Goal: Task Accomplishment & Management: Complete application form

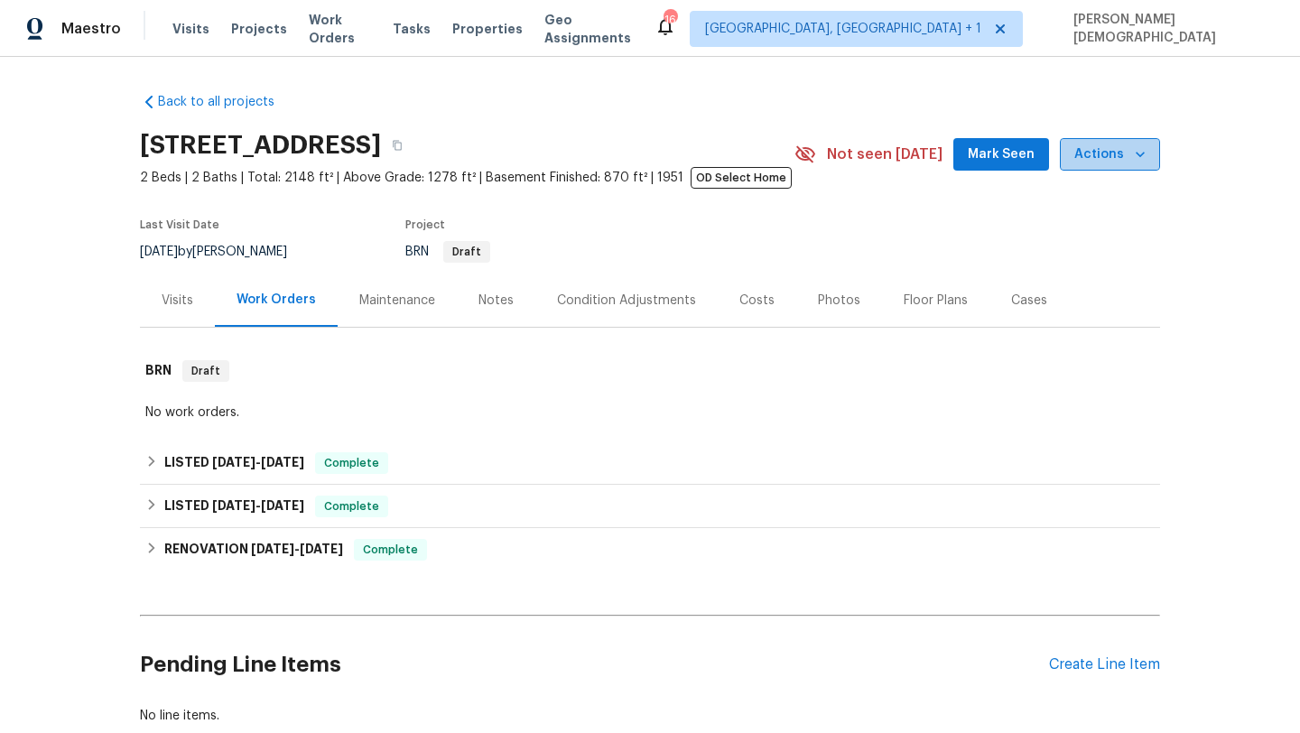
click at [1116, 151] on span "Actions" at bounding box center [1109, 155] width 71 height 23
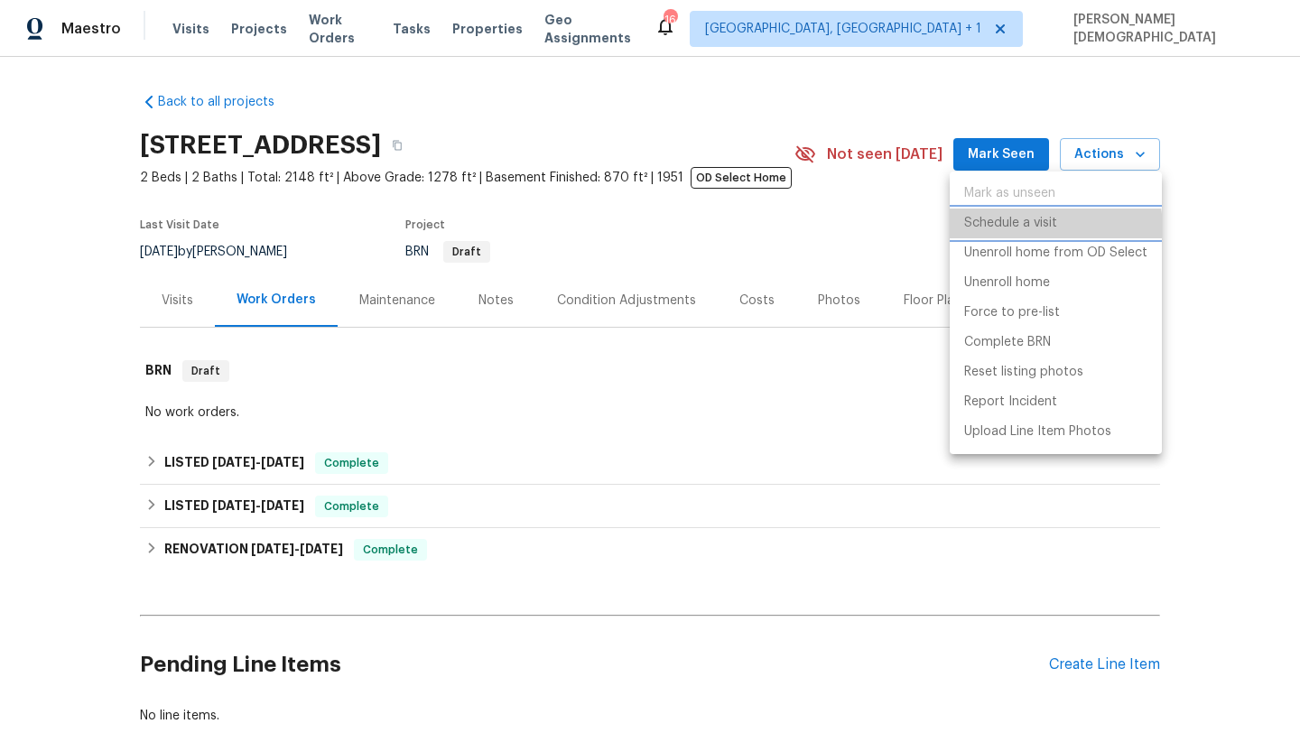
click at [1012, 230] on p "Schedule a visit" at bounding box center [1010, 223] width 93 height 19
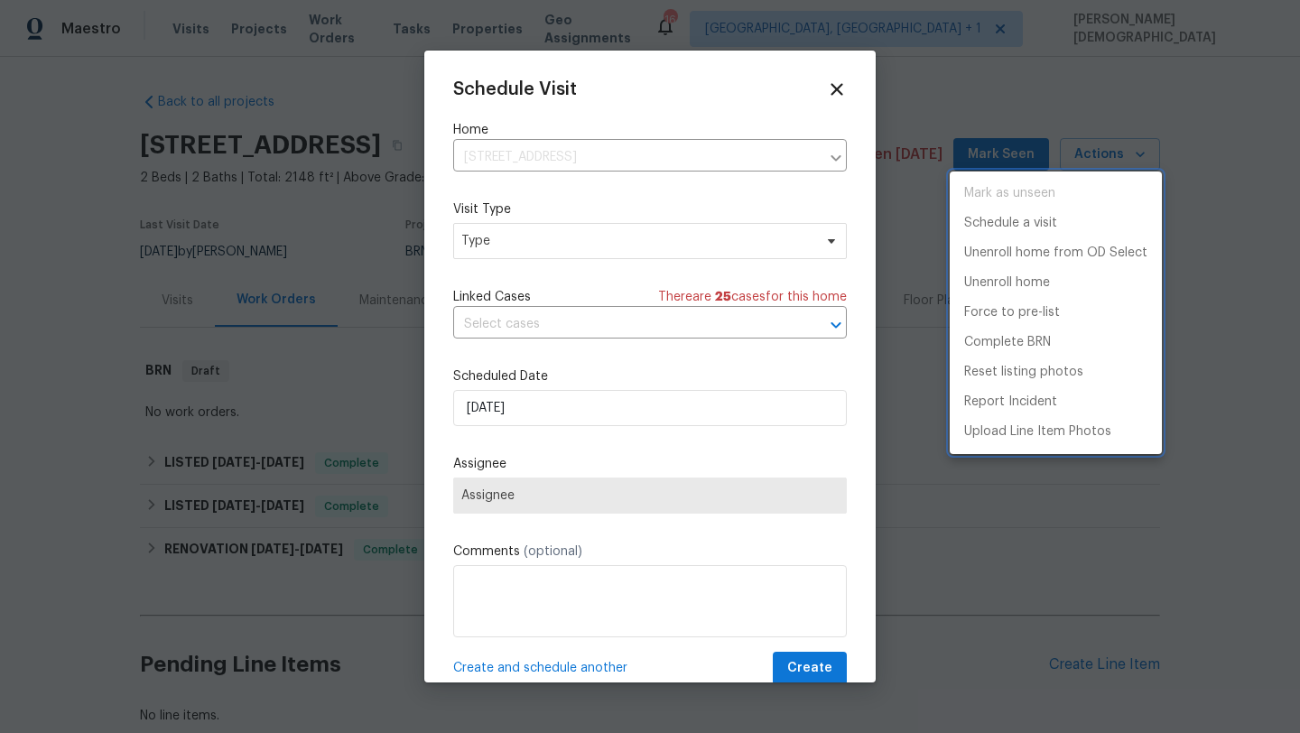
click at [655, 230] on div at bounding box center [650, 366] width 1300 height 733
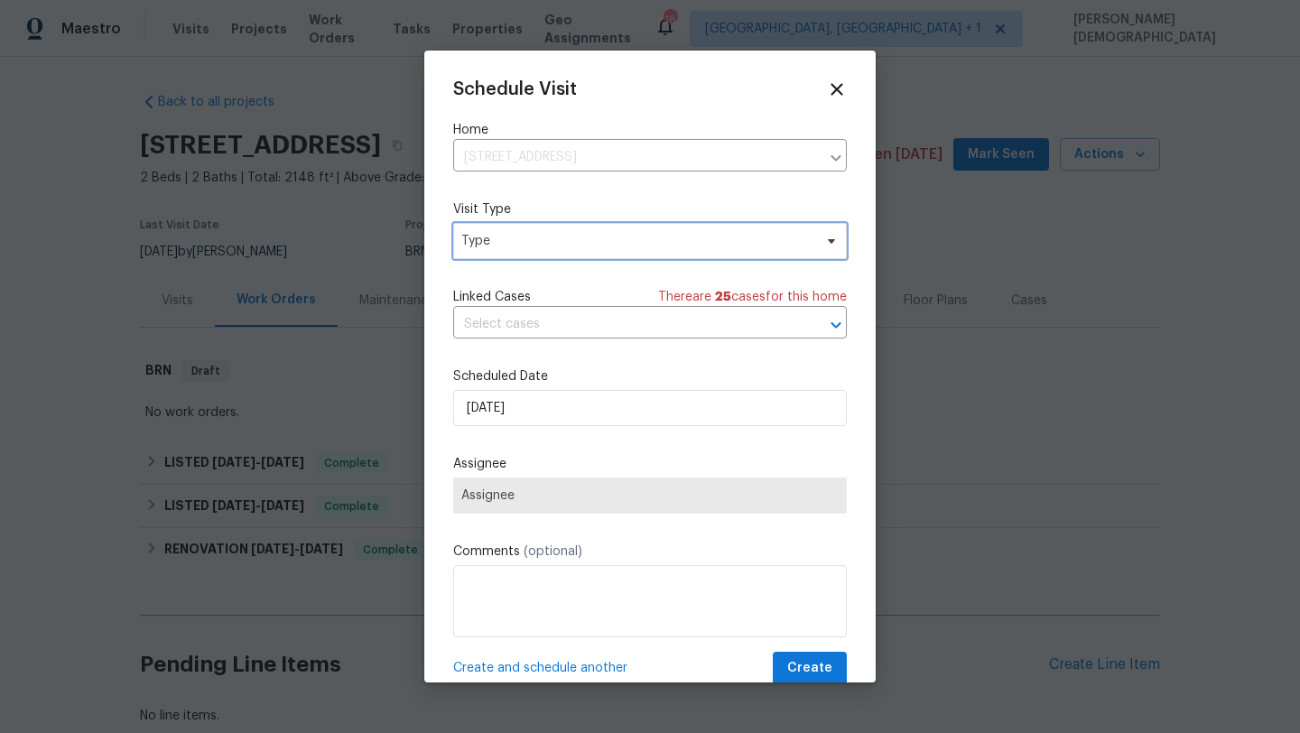
click at [568, 235] on span "Type" at bounding box center [636, 241] width 351 height 18
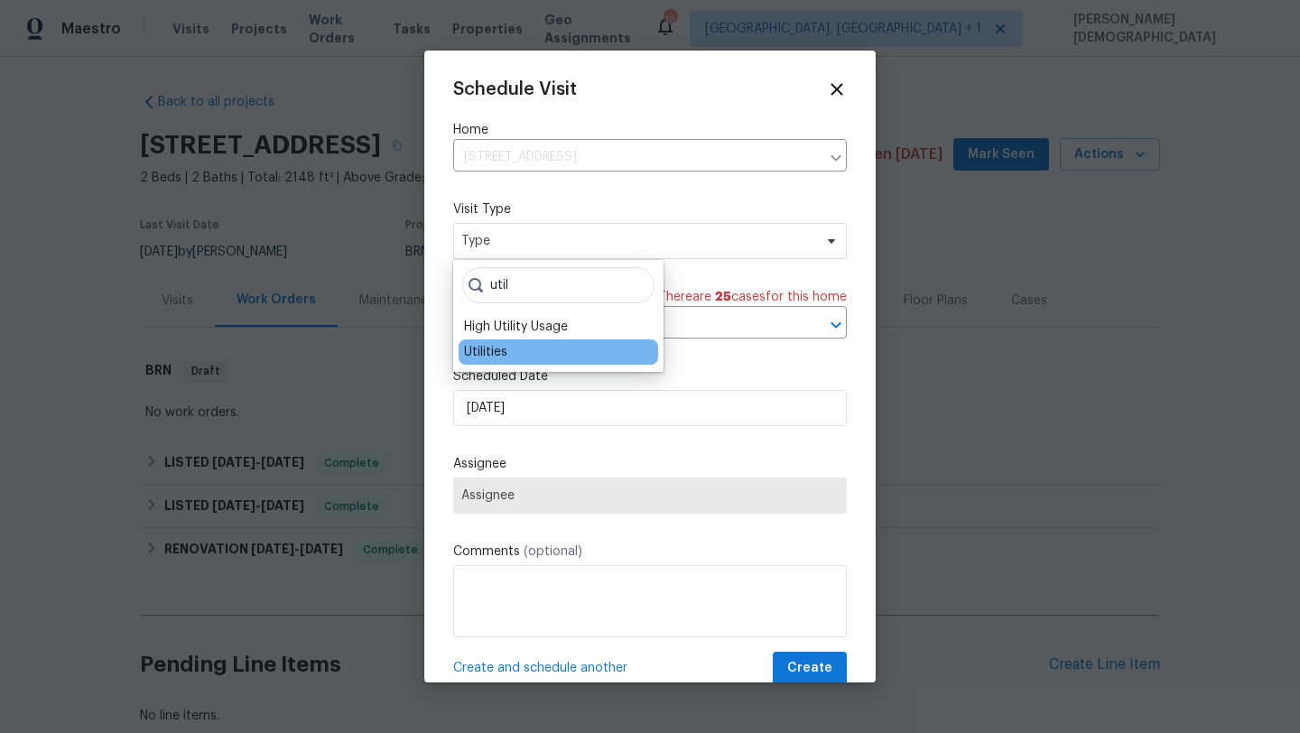
type input "util"
click at [501, 350] on div "Utilities" at bounding box center [485, 352] width 43 height 18
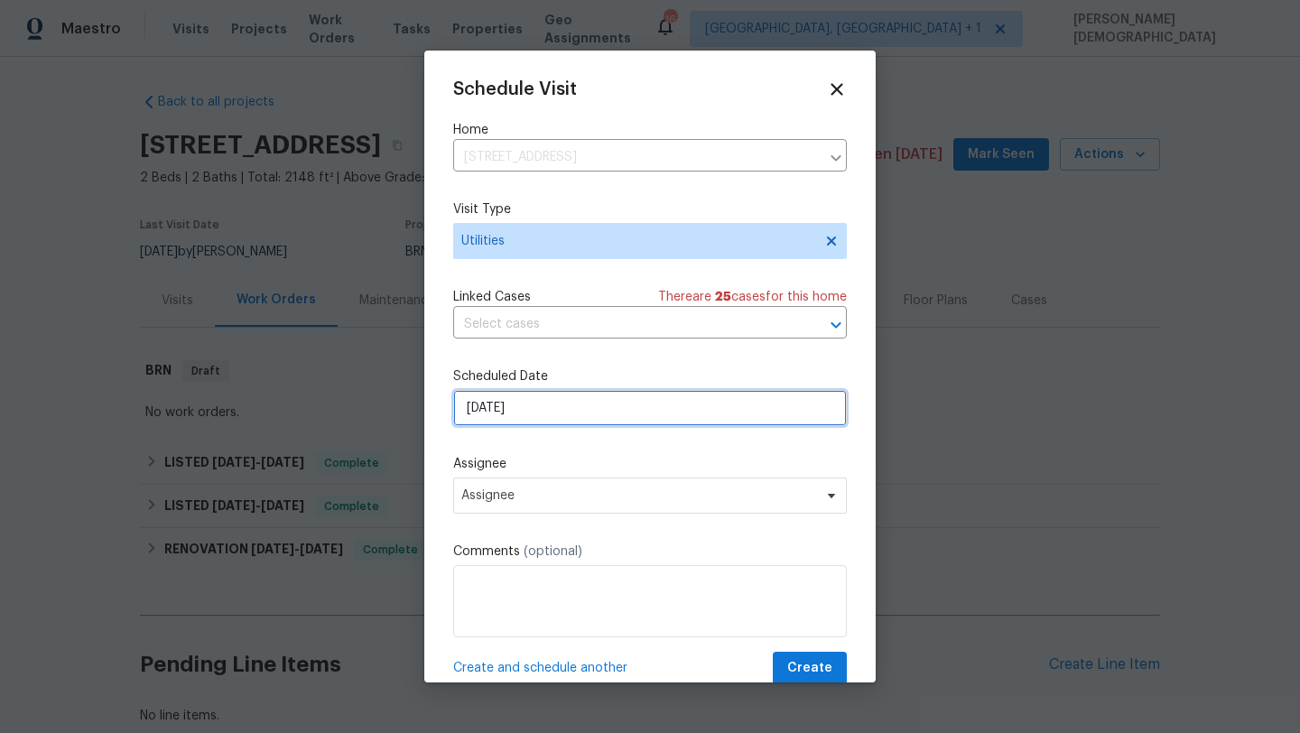
click at [537, 412] on input "[DATE]" at bounding box center [650, 408] width 394 height 36
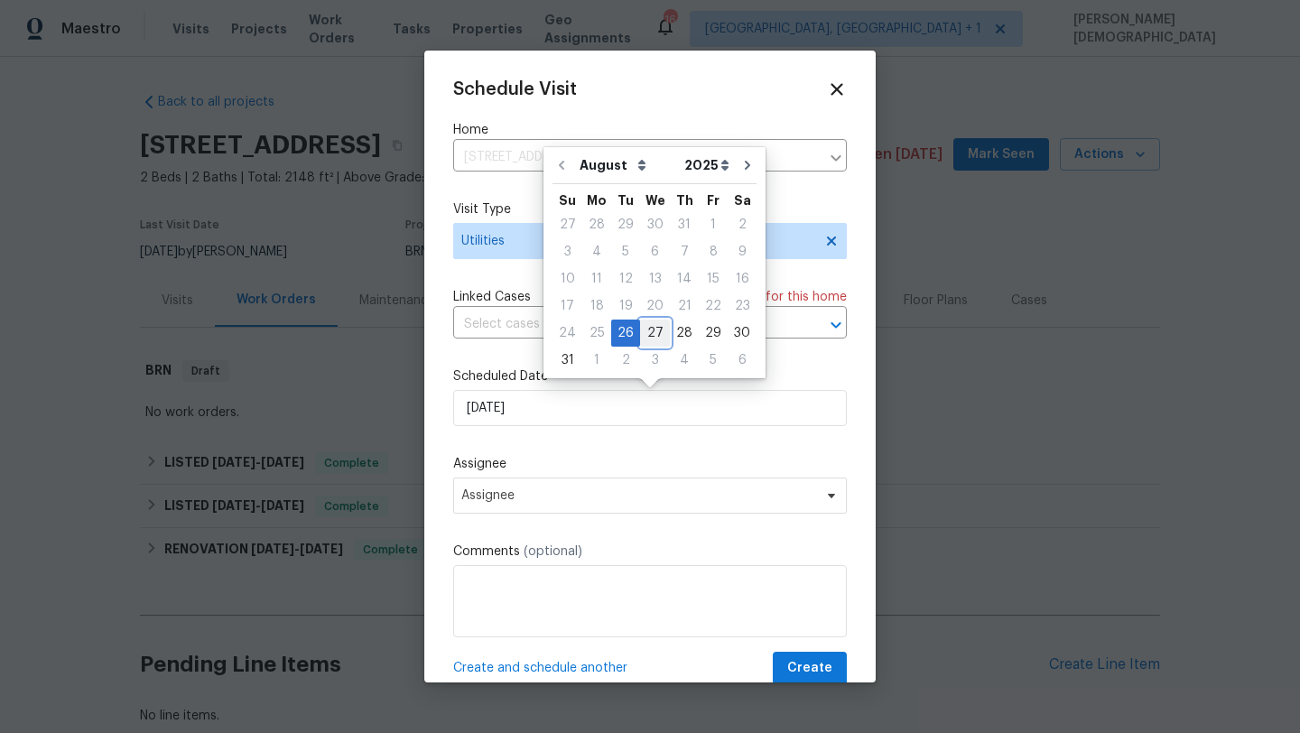
click at [646, 329] on div "27" at bounding box center [655, 332] width 30 height 25
type input "[DATE]"
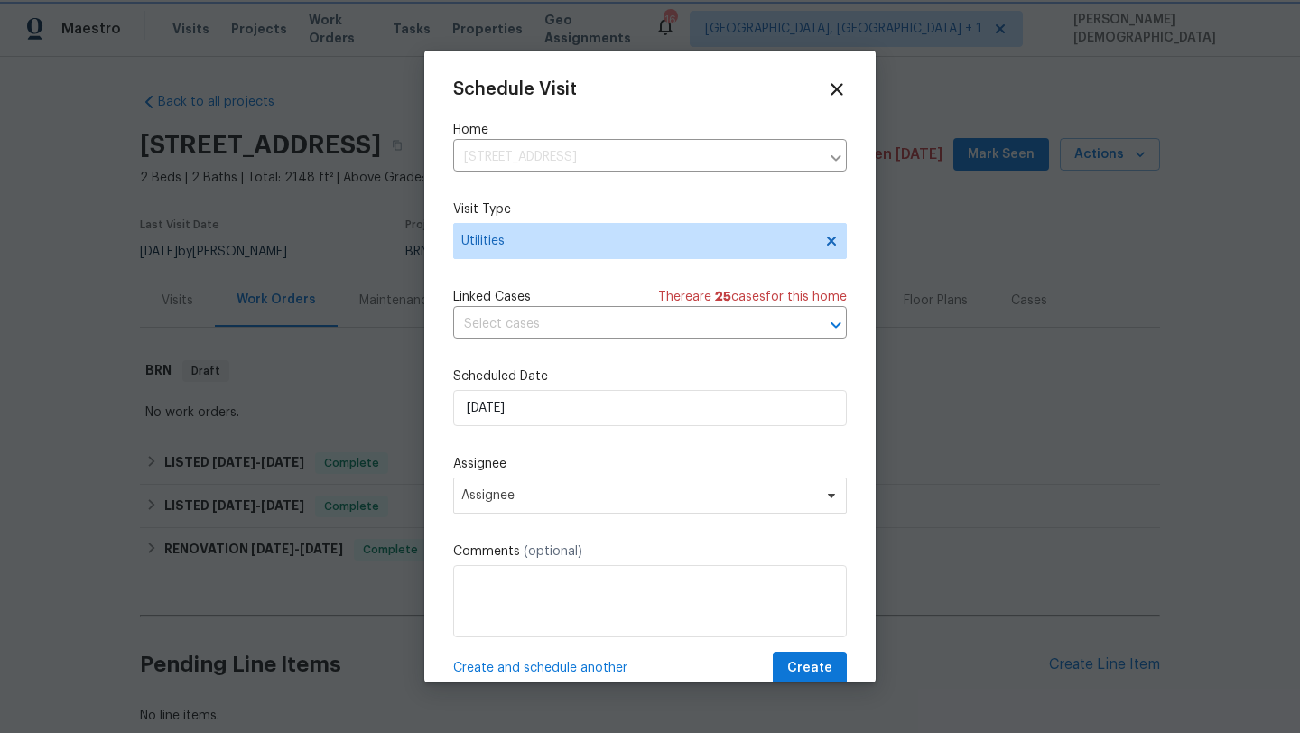
scroll to position [32, 0]
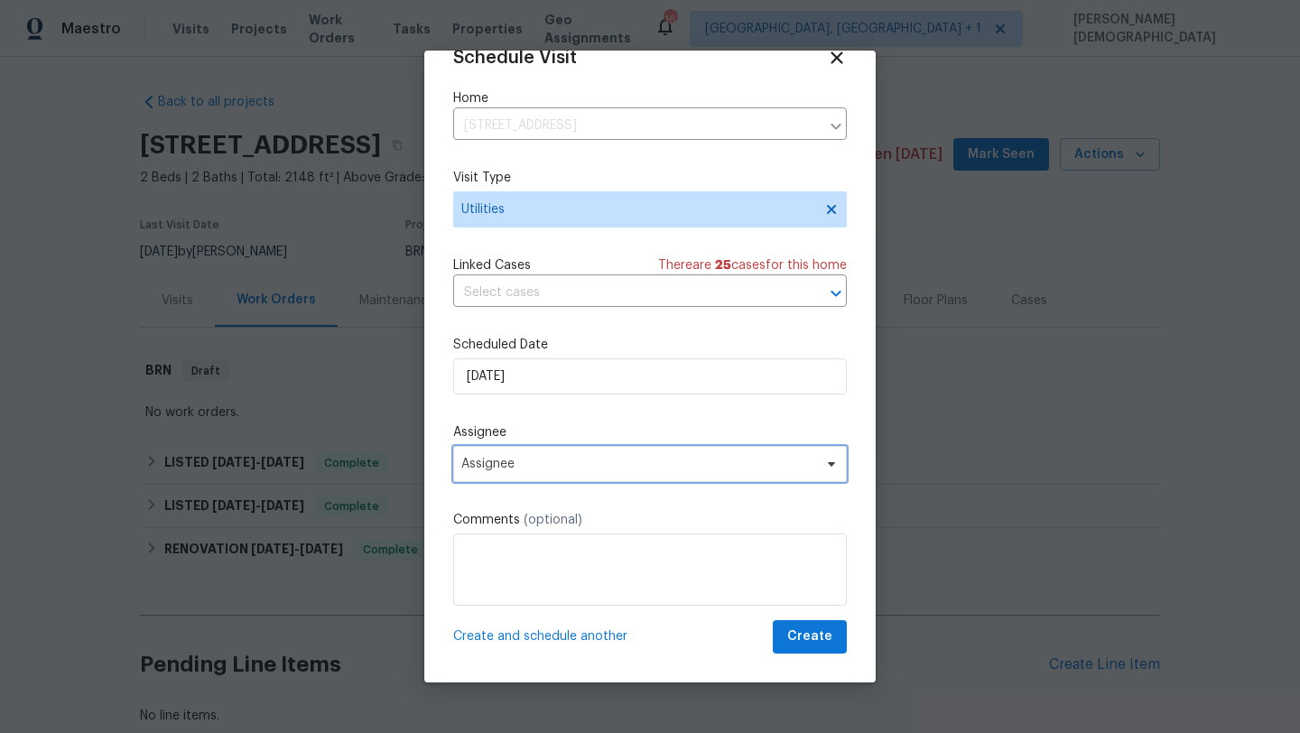
click at [531, 458] on span "Assignee" at bounding box center [638, 464] width 354 height 14
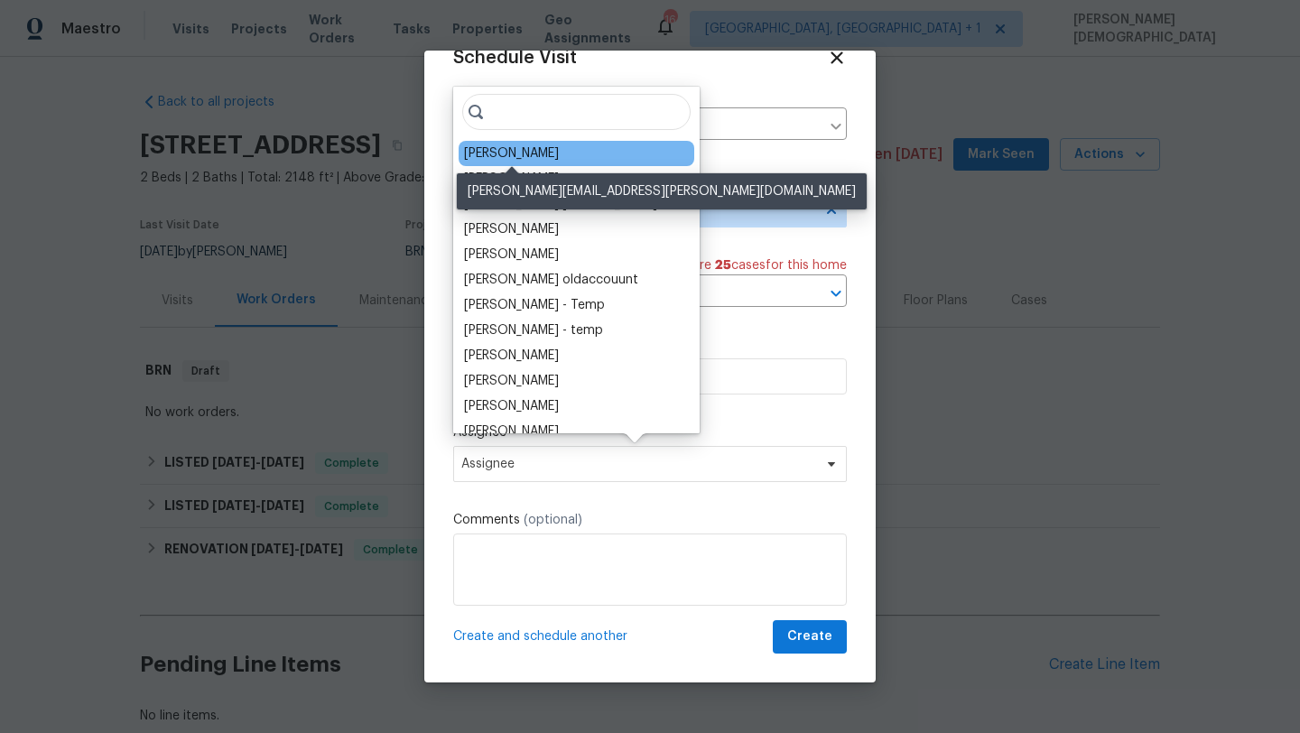
click at [514, 157] on div "[PERSON_NAME]" at bounding box center [511, 153] width 95 height 18
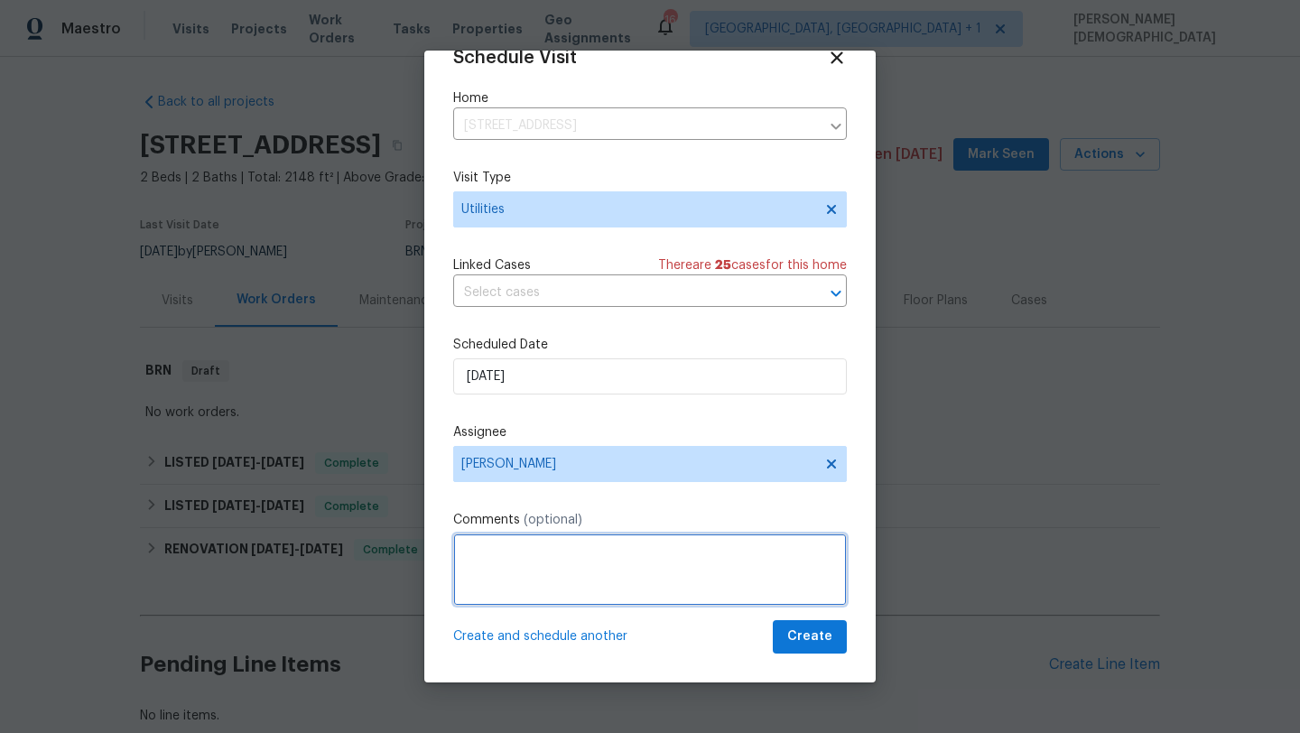
click at [485, 581] on textarea at bounding box center [650, 569] width 394 height 72
drag, startPoint x: 603, startPoint y: 553, endPoint x: 585, endPoint y: 553, distance: 18.1
click at [585, 553] on textarea "Can you please visit hte proeprty" at bounding box center [650, 569] width 394 height 72
drag, startPoint x: 688, startPoint y: 554, endPoint x: 630, endPoint y: 550, distance: 57.9
click at [630, 550] on textarea "Can you please visit the proeprty" at bounding box center [650, 569] width 394 height 72
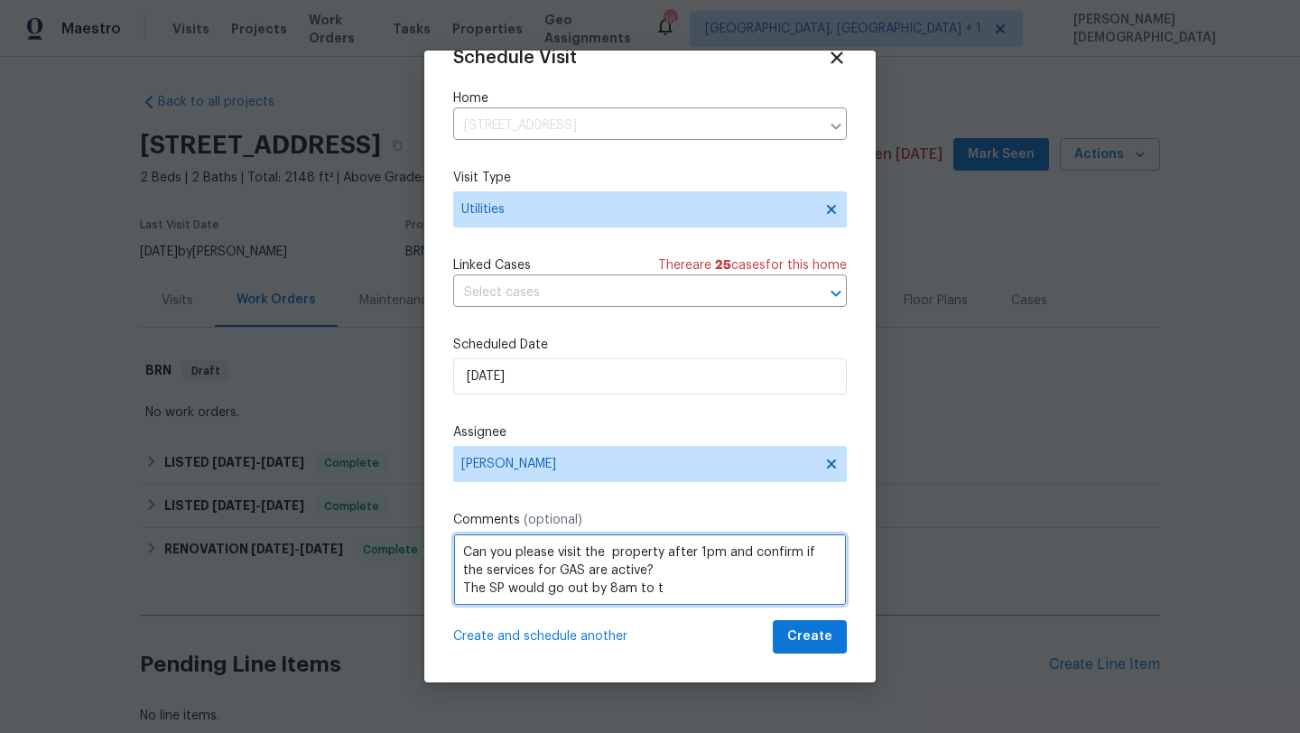
drag, startPoint x: 589, startPoint y: 589, endPoint x: 599, endPoint y: 589, distance: 9.9
click at [599, 589] on textarea "Can you please visit the property after 1pm and confirm if the services for GAS…" at bounding box center [650, 569] width 394 height 72
click at [610, 589] on textarea "Can you please visit the property after 1pm and confirm if the services for GAS…" at bounding box center [650, 569] width 394 height 72
click at [739, 589] on textarea "Can you please visit the property after 1pm and confirm if the services for GAS…" at bounding box center [650, 569] width 394 height 72
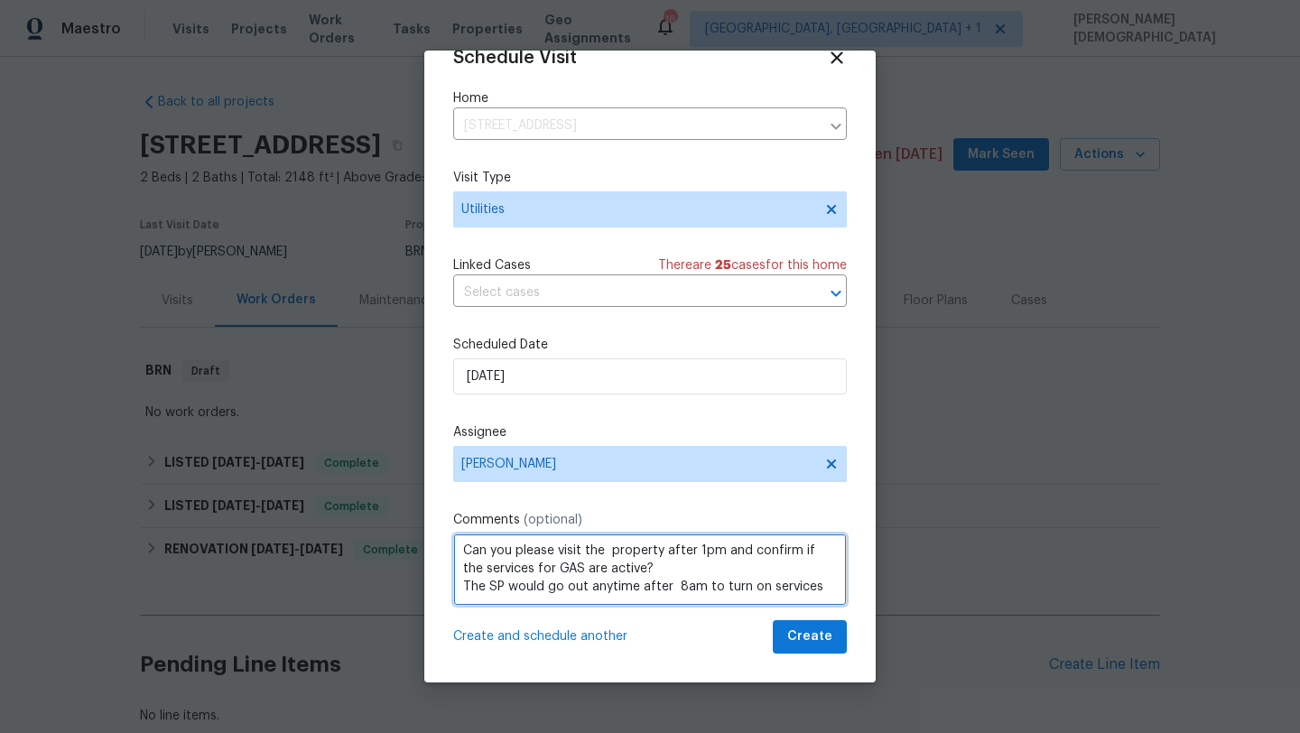
type textarea "Can you please visit the property after 1pm and confirm if the services for GAS…"
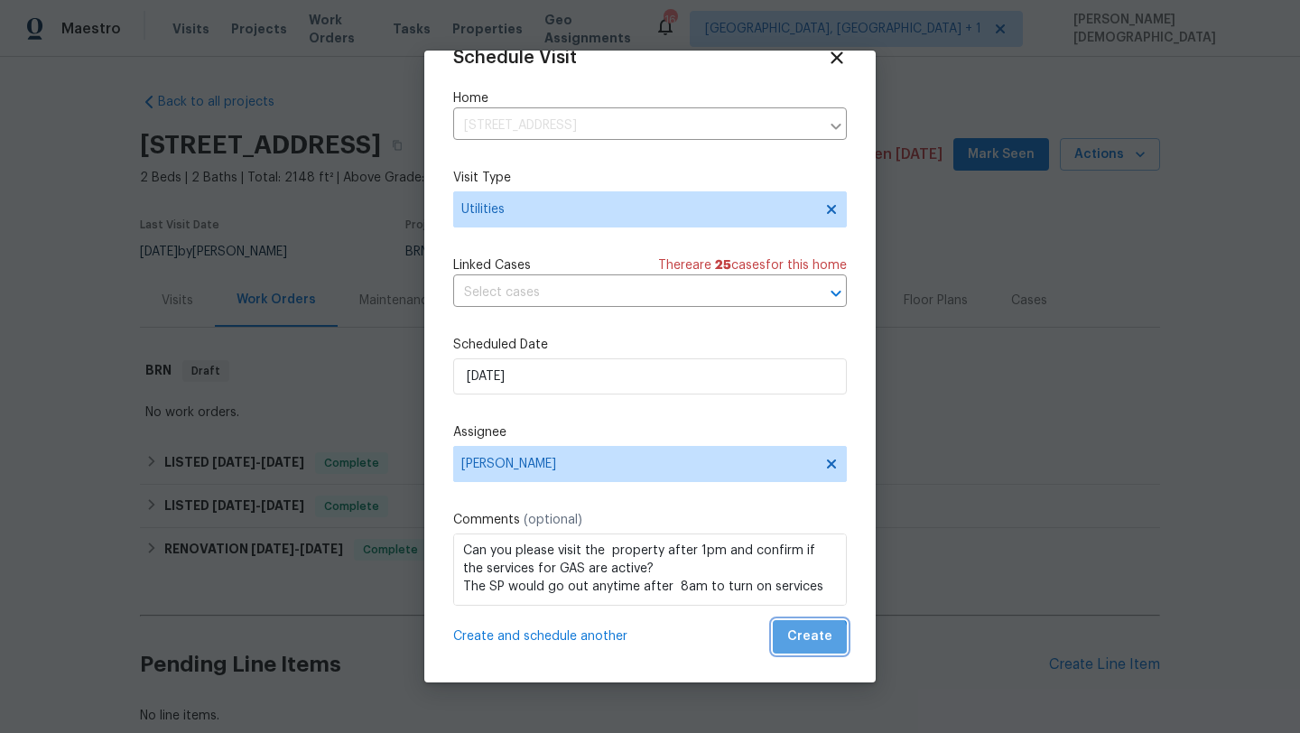
click at [808, 644] on span "Create" at bounding box center [809, 636] width 45 height 23
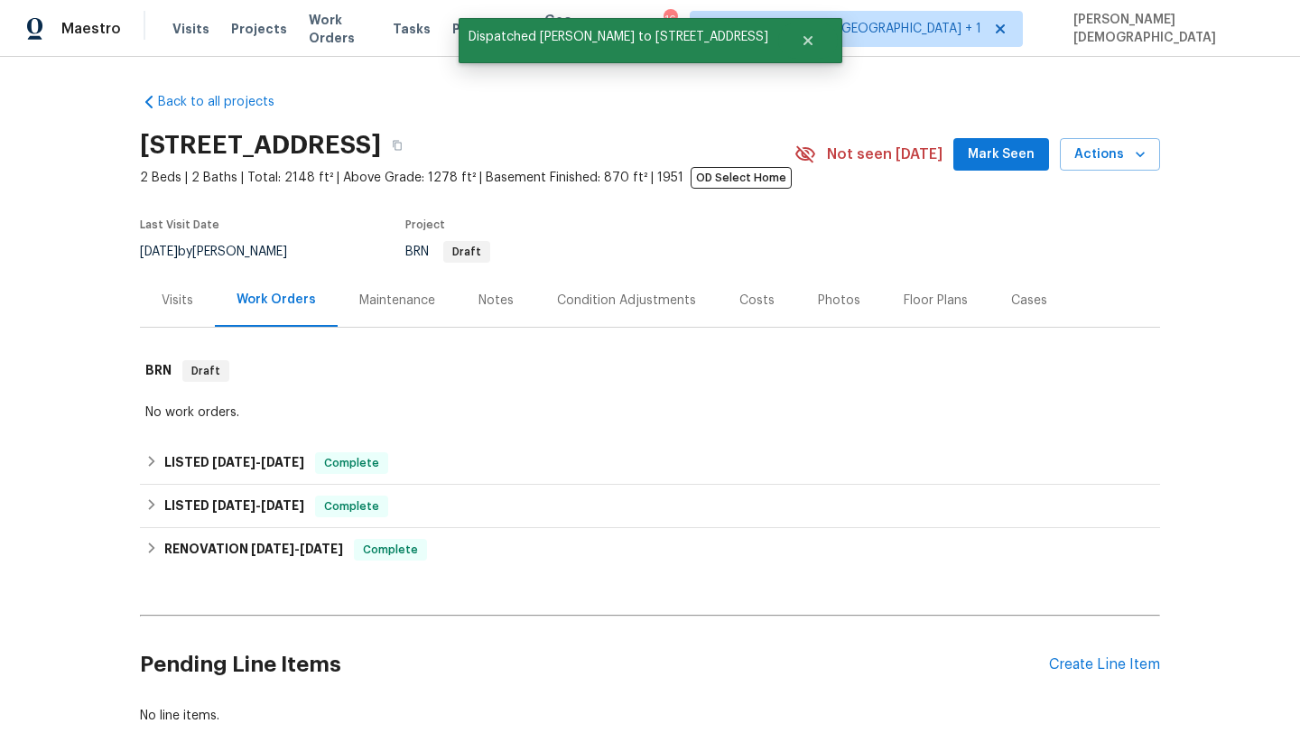
click at [181, 301] on div "Visits" at bounding box center [178, 301] width 32 height 18
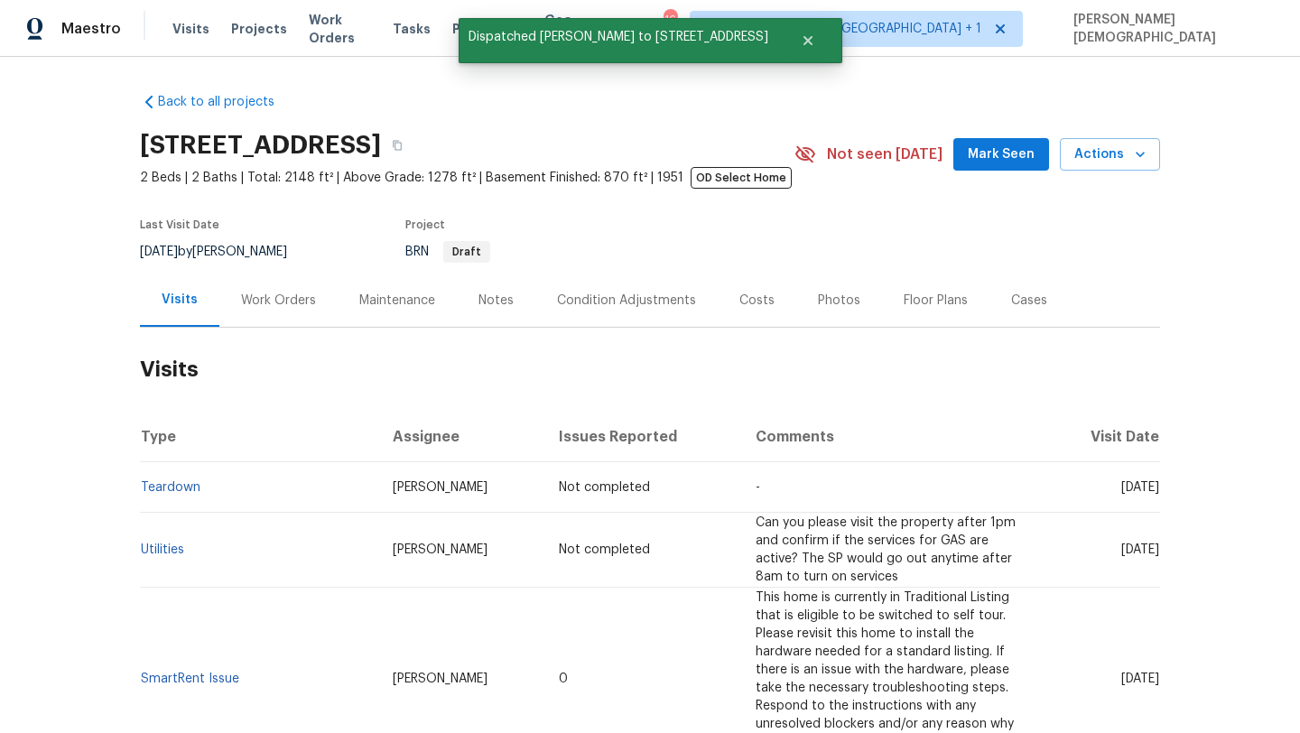
scroll to position [57, 0]
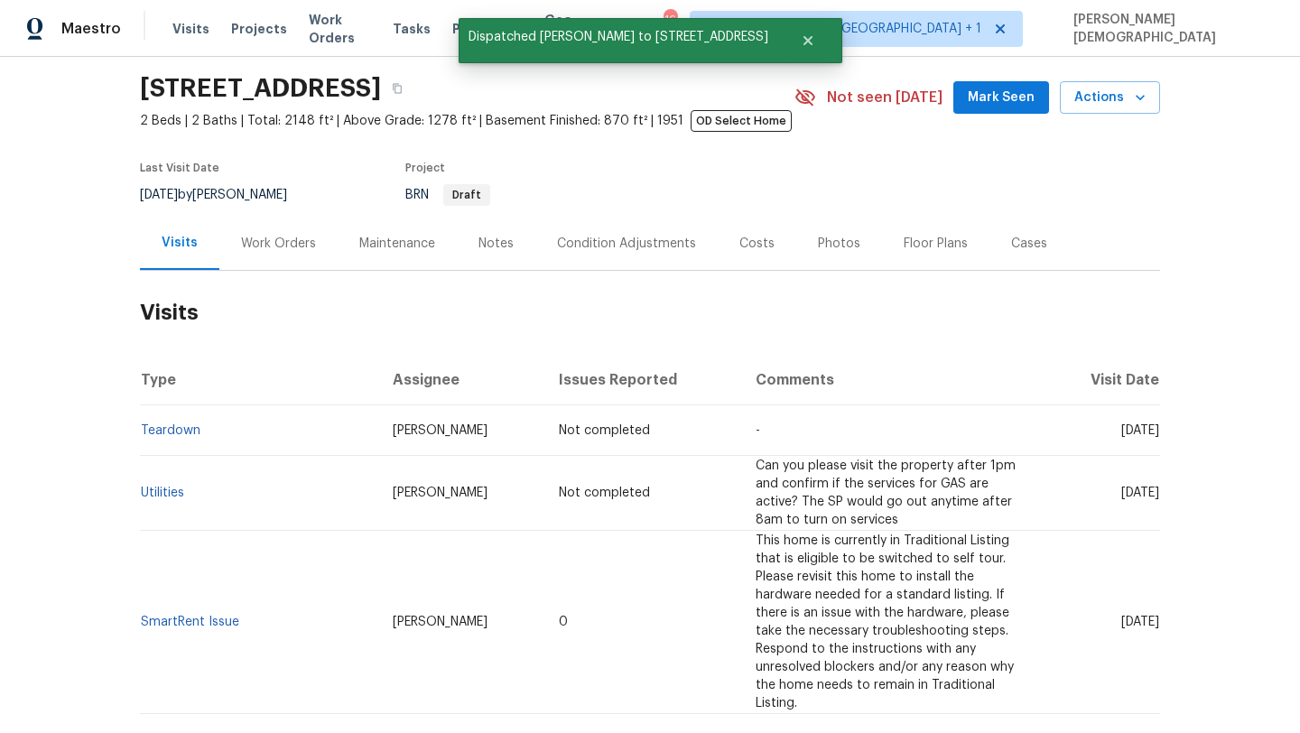
click at [171, 501] on td "Utilities" at bounding box center [259, 493] width 238 height 75
click at [169, 495] on link "Utilities" at bounding box center [162, 492] width 43 height 13
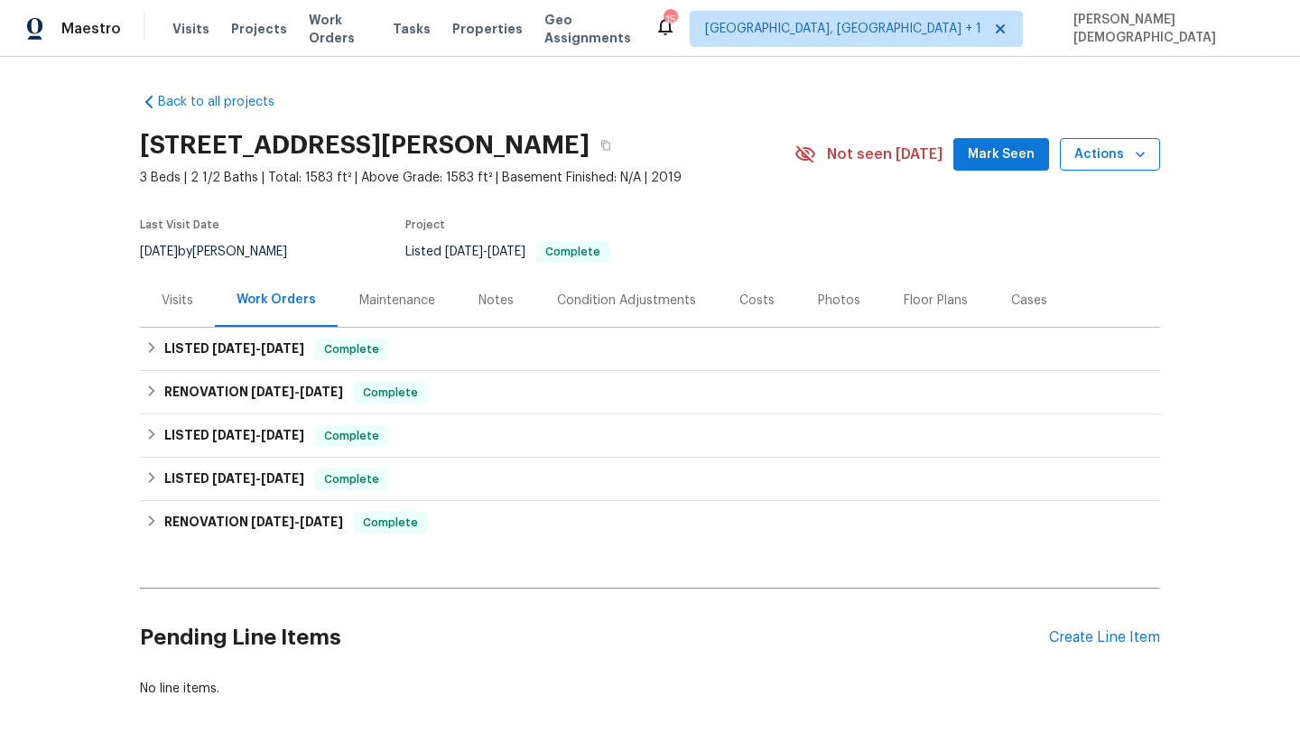
click at [1105, 159] on span "Actions" at bounding box center [1109, 155] width 71 height 23
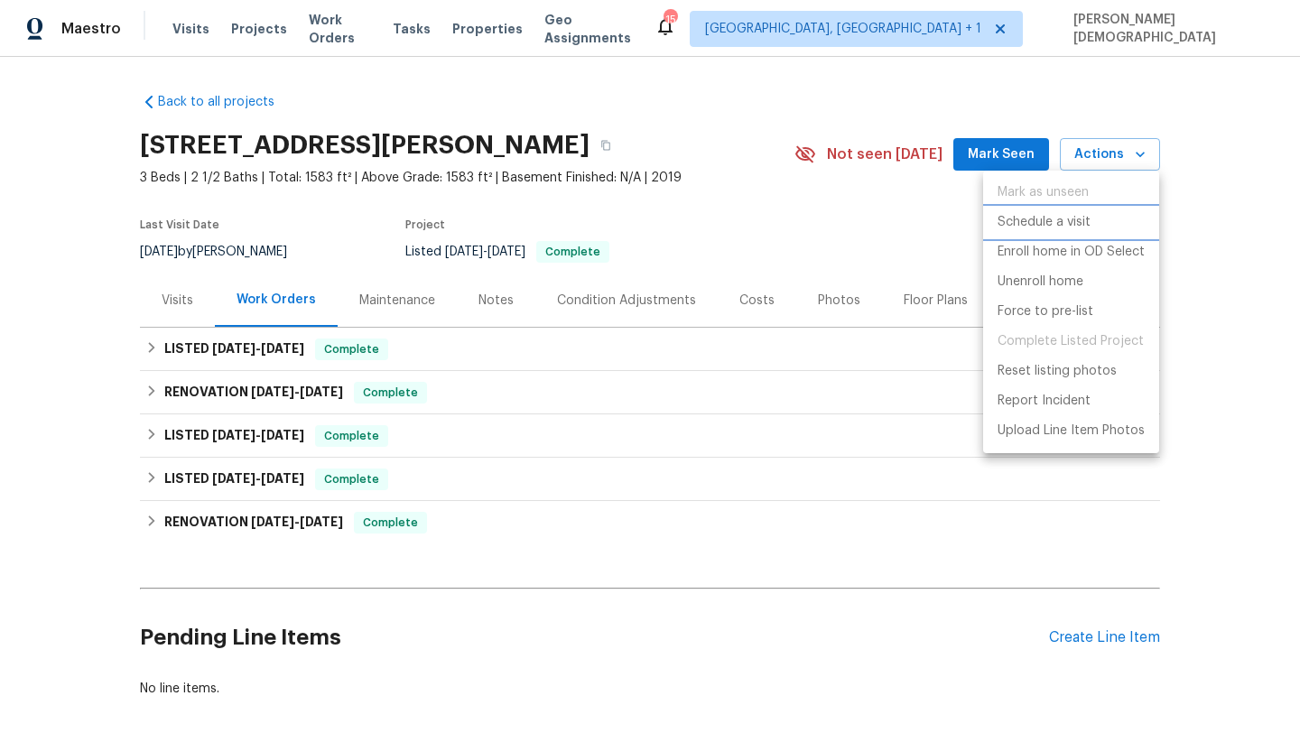
click at [1047, 223] on p "Schedule a visit" at bounding box center [1043, 222] width 93 height 19
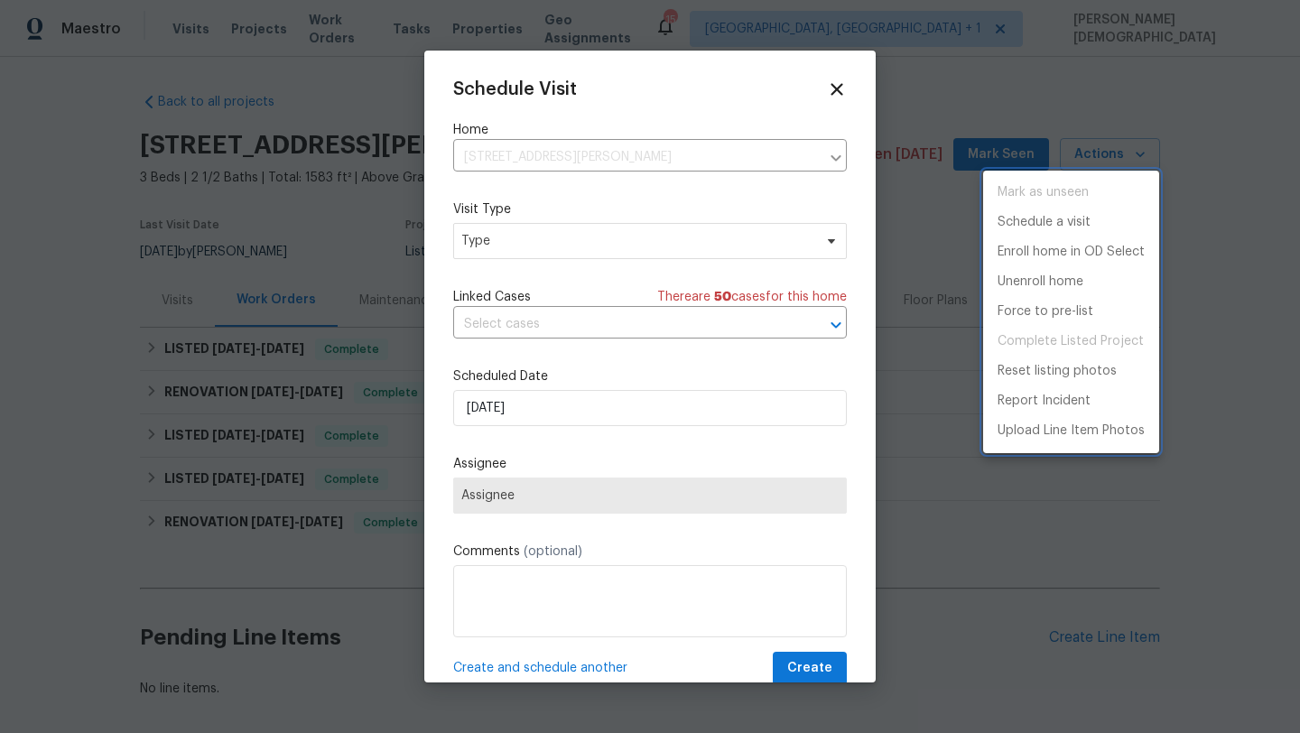
click at [598, 233] on div at bounding box center [650, 366] width 1300 height 733
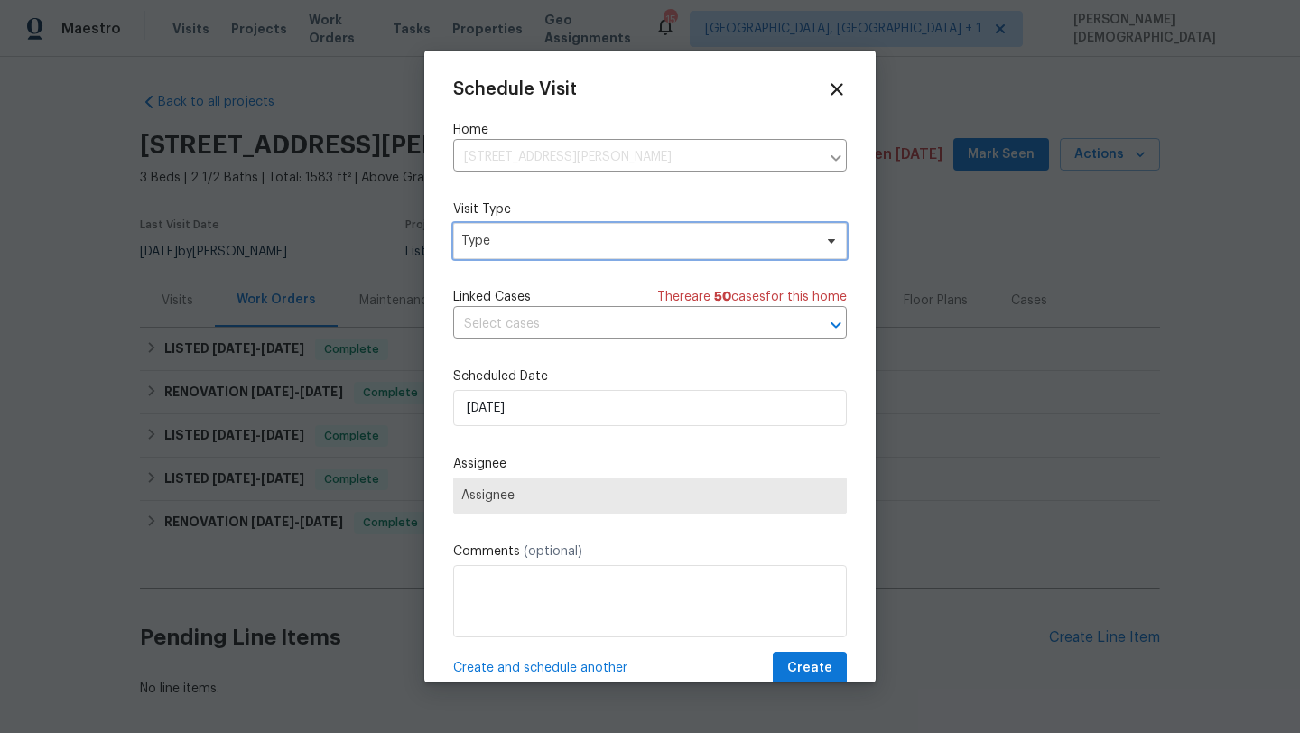
click at [579, 239] on span "Type" at bounding box center [636, 241] width 351 height 18
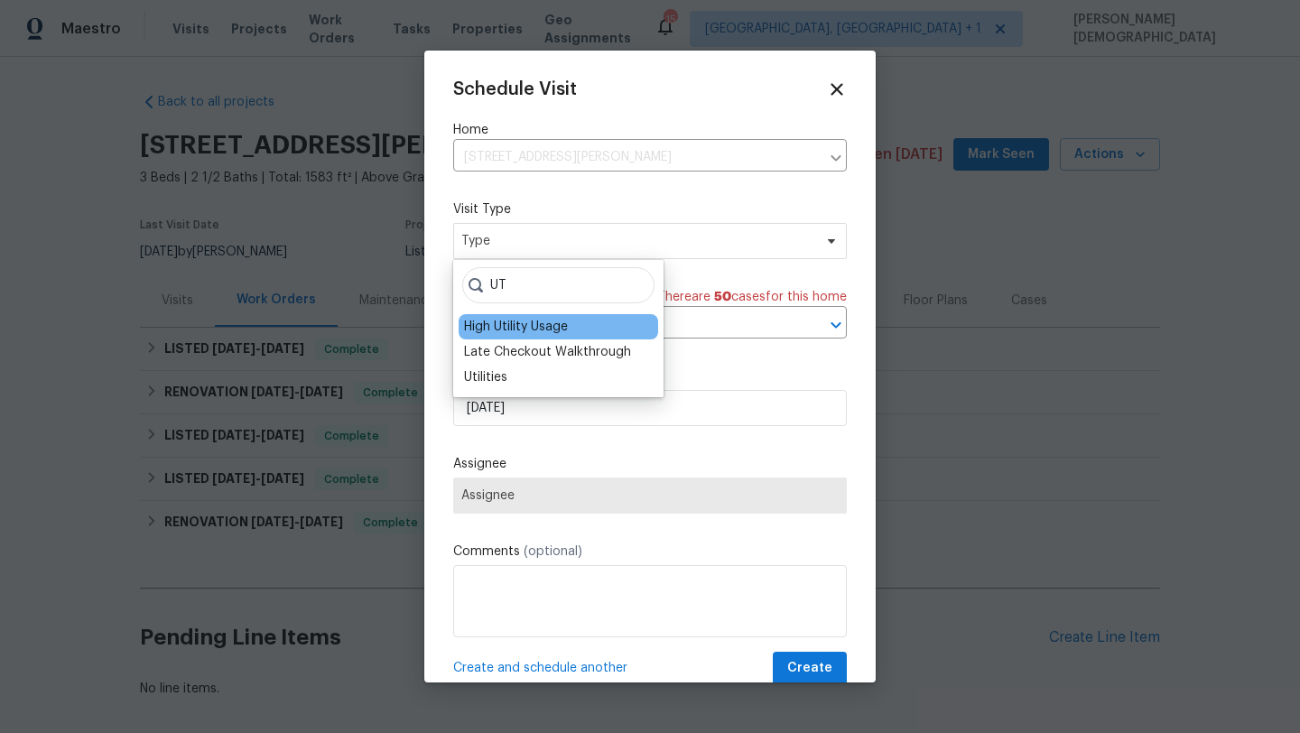
type input "UT"
click at [540, 320] on div "High Utility Usage" at bounding box center [516, 327] width 104 height 18
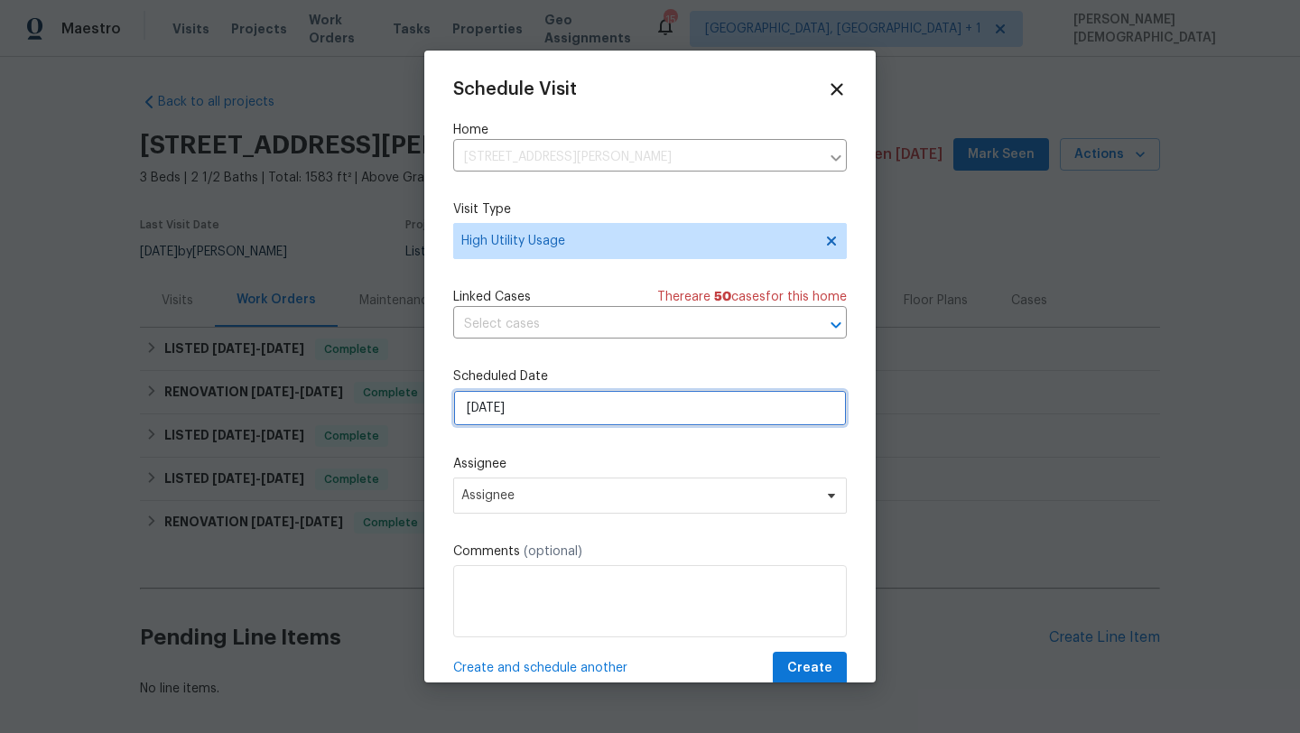
click at [543, 417] on input "[DATE]" at bounding box center [650, 408] width 394 height 36
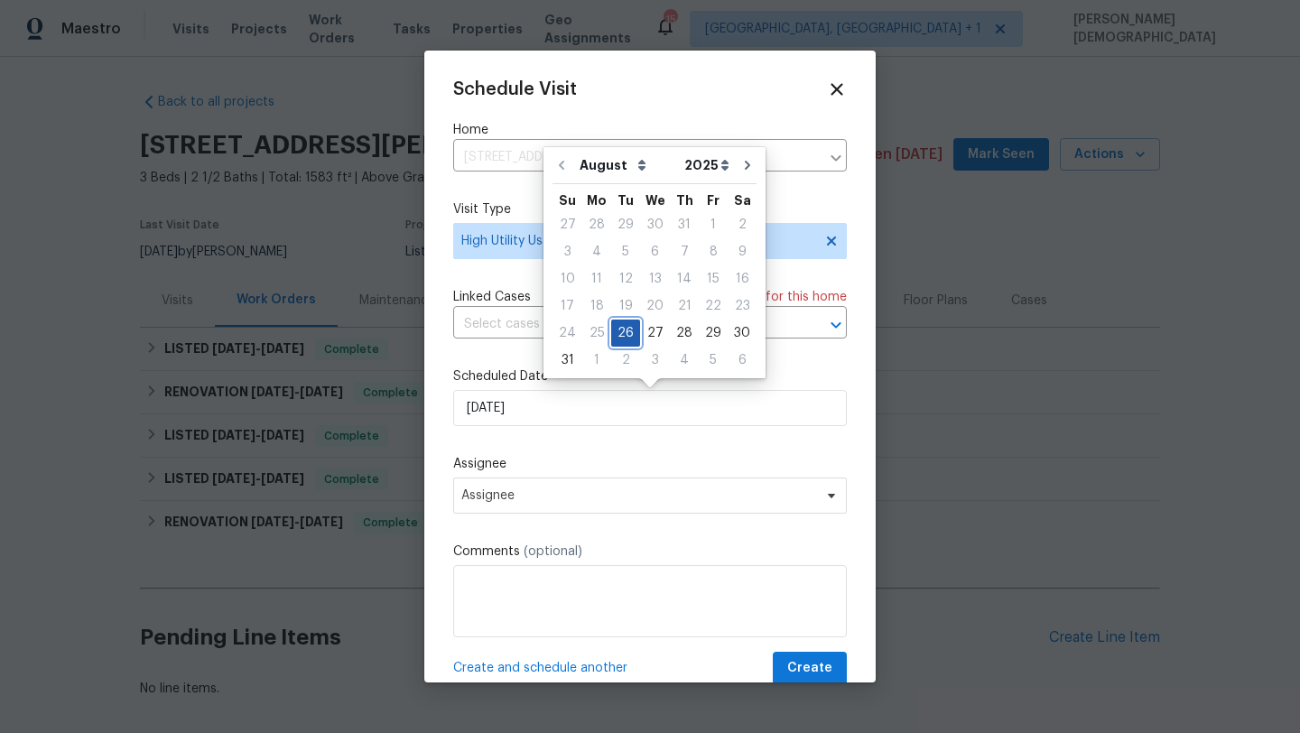
click at [628, 328] on div "26" at bounding box center [625, 332] width 29 height 25
click at [533, 491] on span "Assignee" at bounding box center [638, 495] width 354 height 14
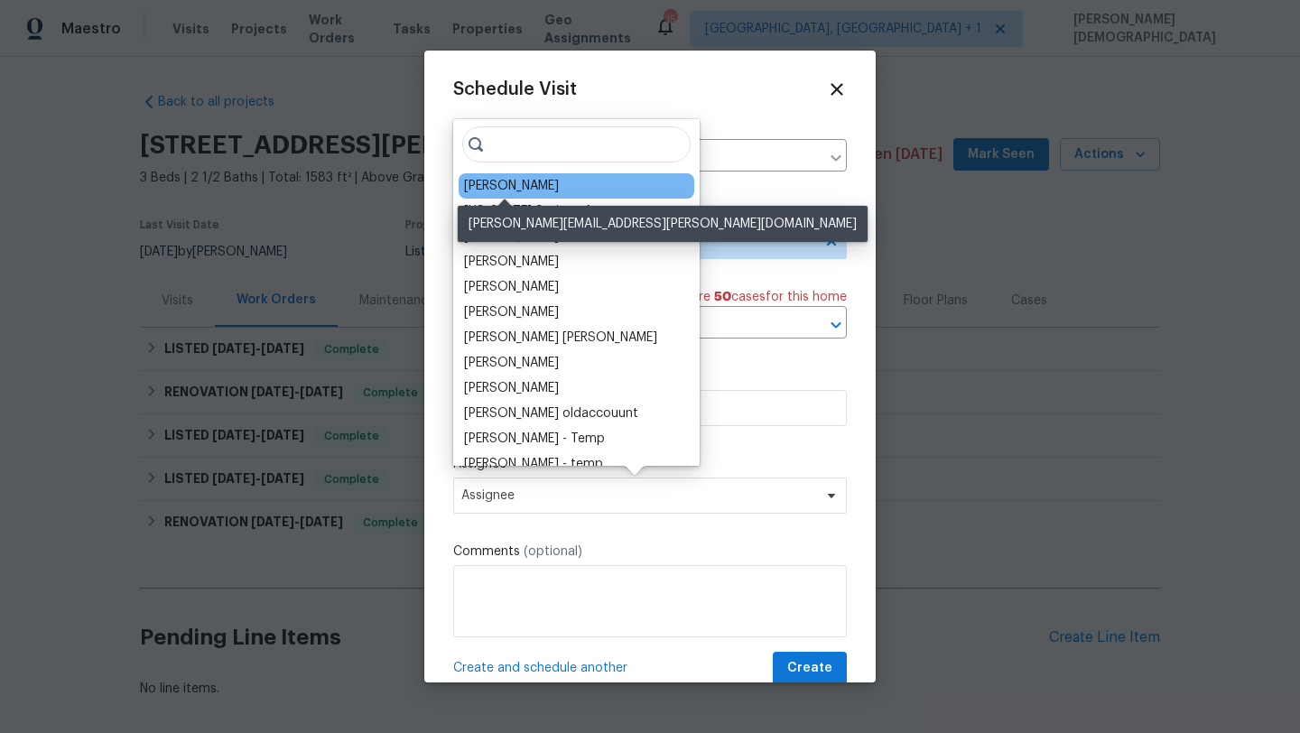
click at [526, 186] on div "Chris Thomas" at bounding box center [511, 186] width 95 height 18
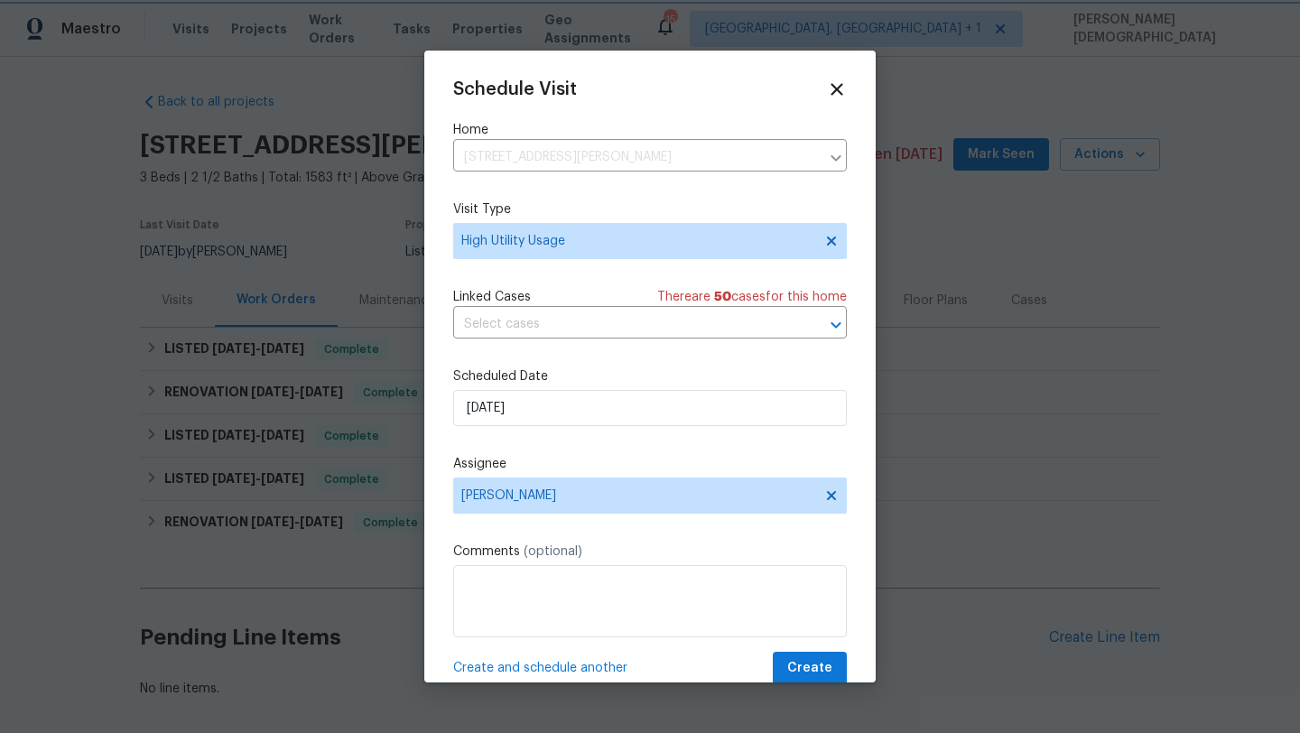
scroll to position [32, 0]
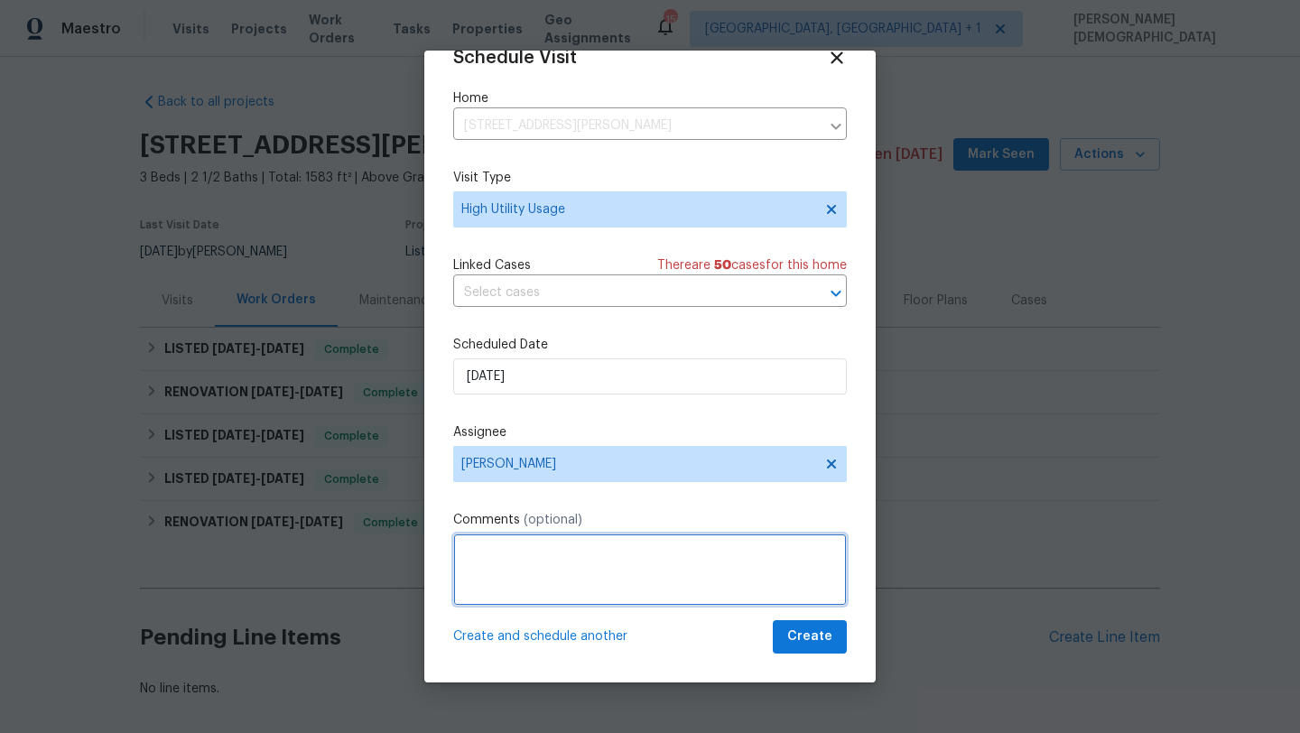
click at [514, 555] on textarea at bounding box center [650, 569] width 394 height 72
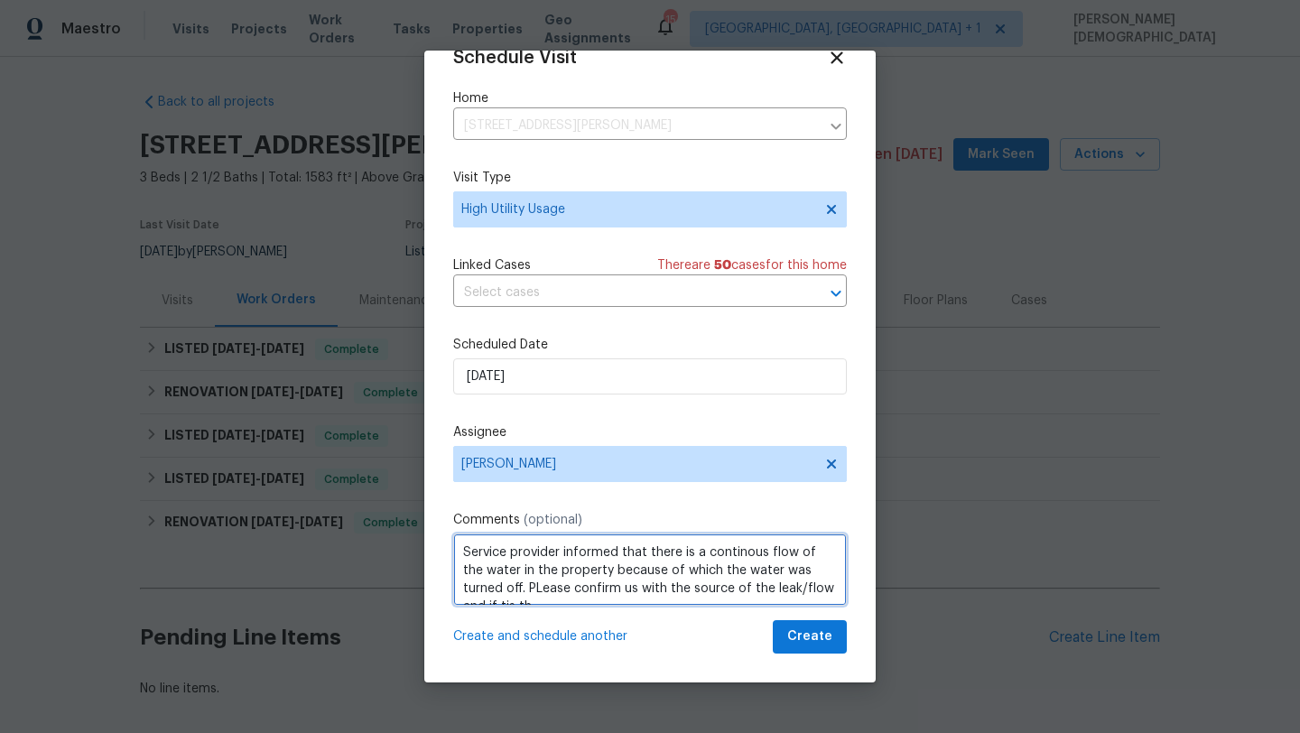
scroll to position [8, 0]
type textarea "Service provider informed that there is a continous flow of the water in the pr…"
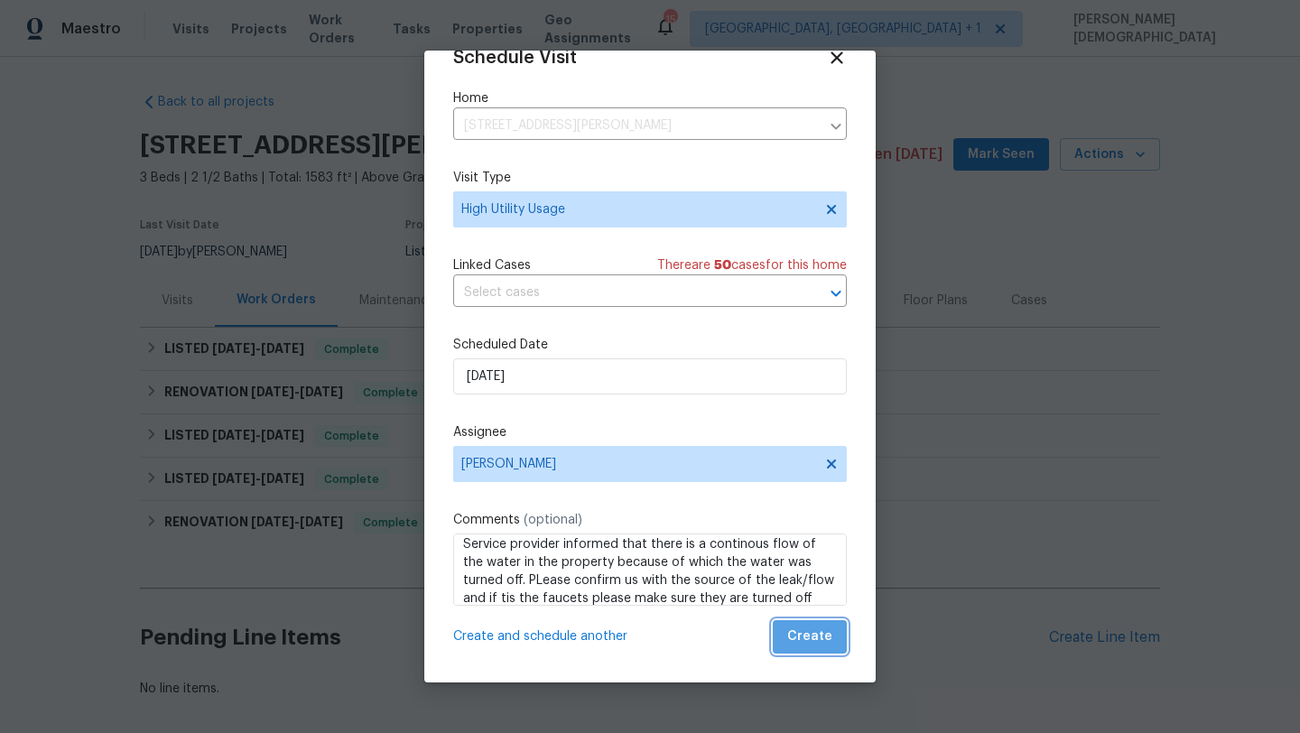
click at [813, 638] on span "Create" at bounding box center [809, 636] width 45 height 23
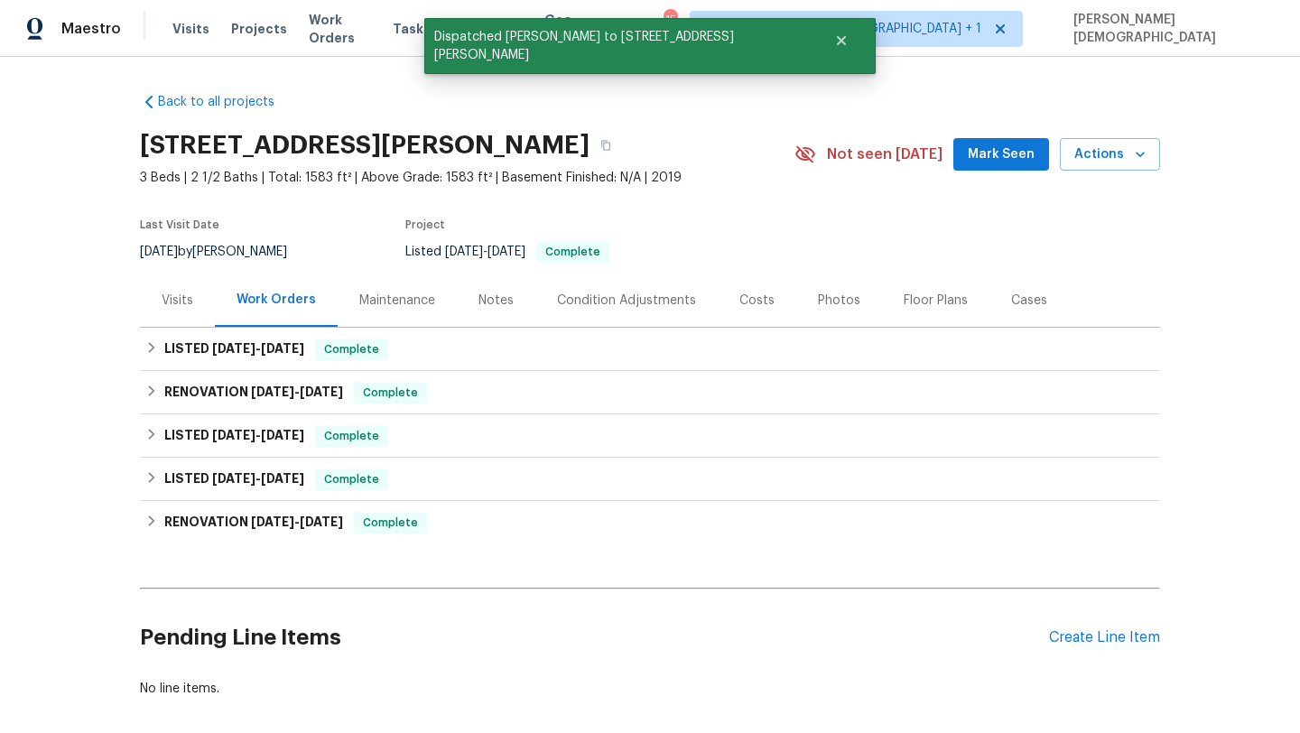
click at [213, 297] on div "Visits" at bounding box center [177, 299] width 75 height 53
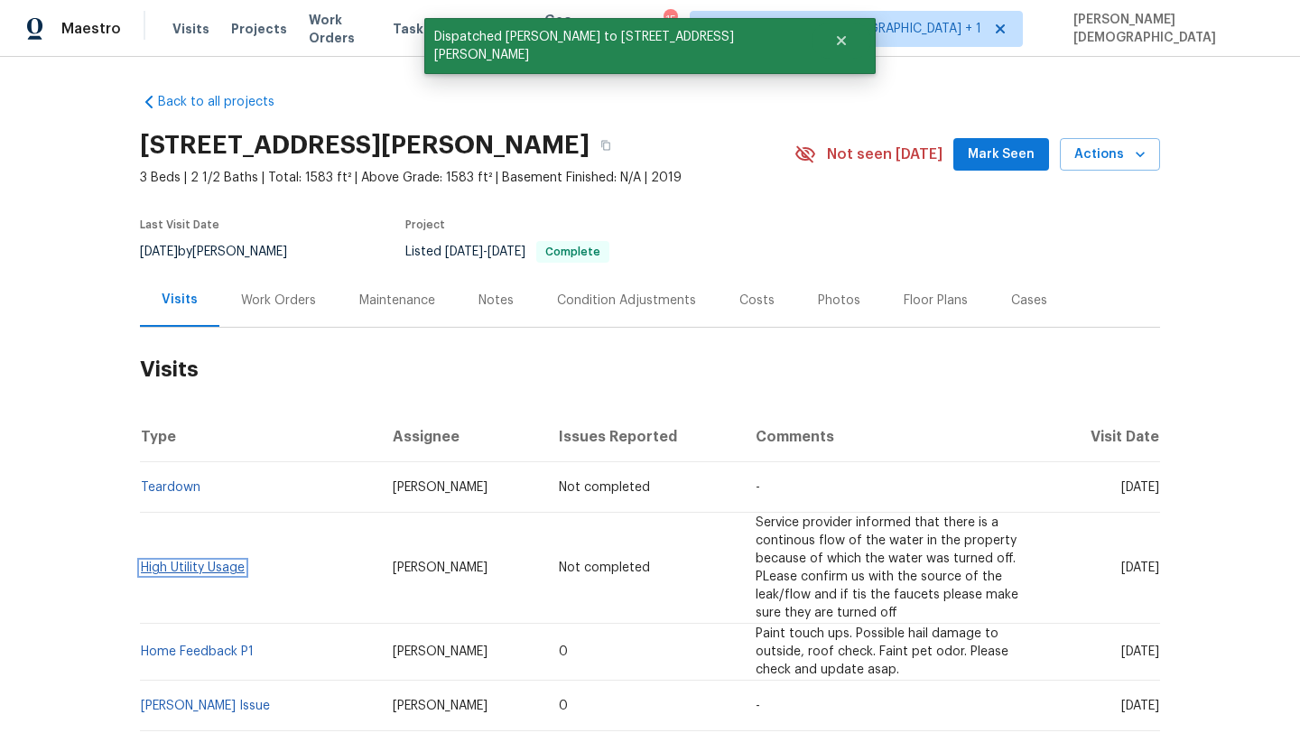
click at [227, 561] on link "High Utility Usage" at bounding box center [193, 567] width 104 height 13
